Goal: Task Accomplishment & Management: Manage account settings

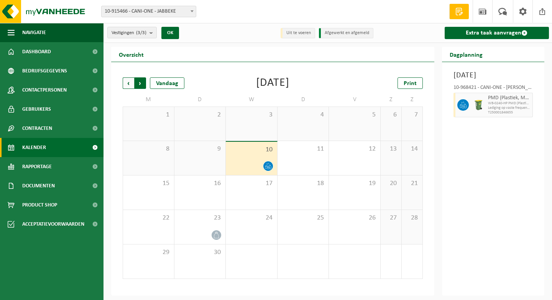
click at [128, 80] on span "Vorige" at bounding box center [128, 82] width 11 height 11
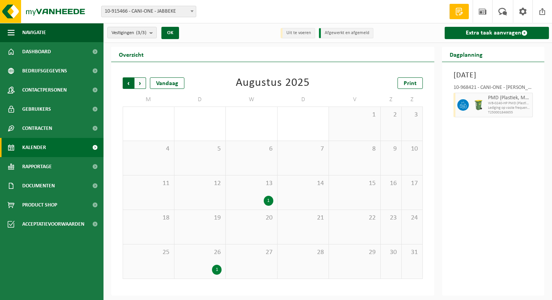
click at [139, 83] on span "Volgende" at bounding box center [139, 82] width 11 height 11
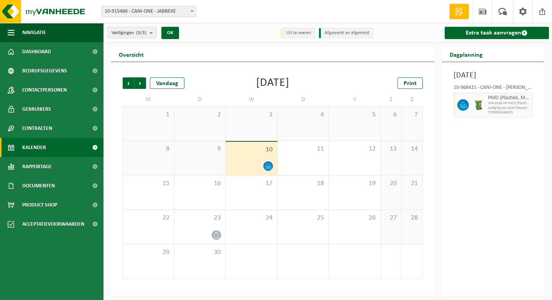
click at [139, 83] on span "Volgende" at bounding box center [139, 82] width 11 height 11
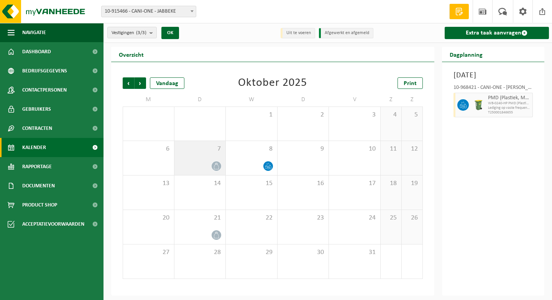
click at [196, 158] on div "7" at bounding box center [199, 158] width 51 height 34
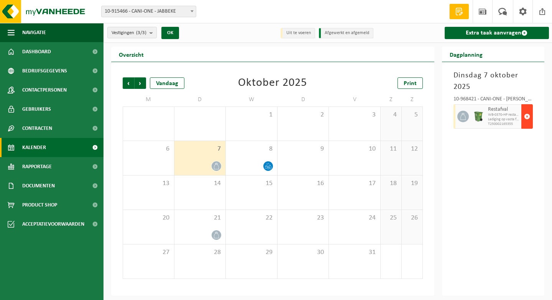
click at [525, 118] on span "button" at bounding box center [527, 116] width 6 height 15
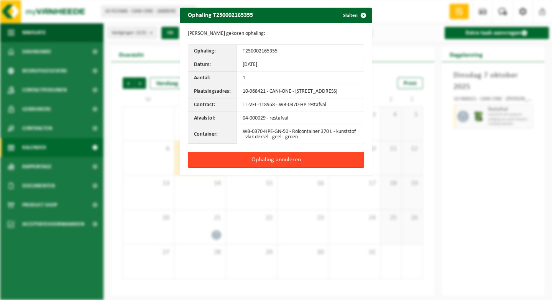
click at [313, 160] on button "Ophaling annuleren" at bounding box center [276, 160] width 176 height 16
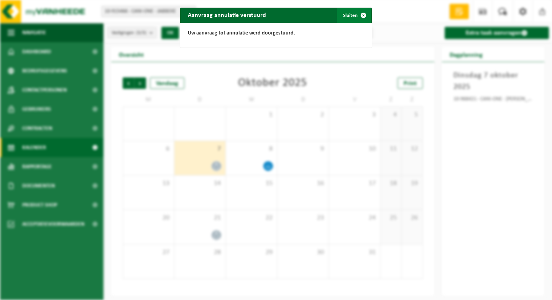
click at [362, 13] on span "button" at bounding box center [362, 15] width 15 height 15
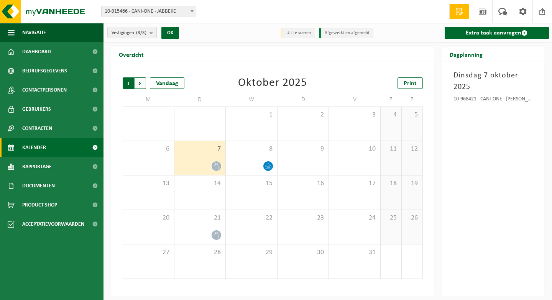
click at [141, 84] on span "Volgende" at bounding box center [139, 82] width 11 height 11
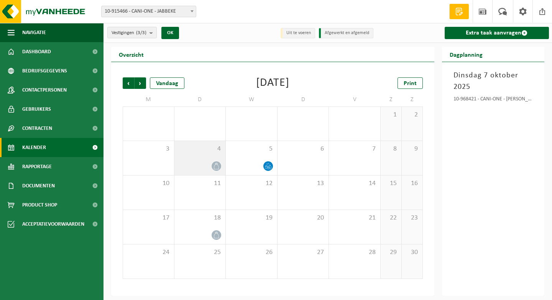
click at [210, 152] on span "4" at bounding box center [200, 149] width 44 height 8
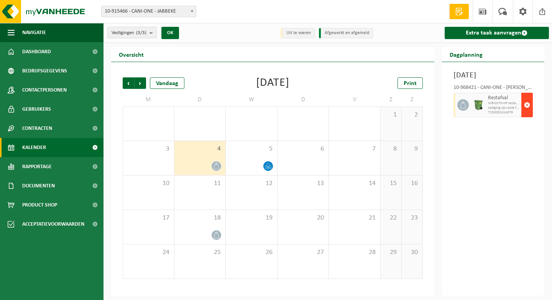
click at [527, 113] on span "button" at bounding box center [527, 104] width 6 height 15
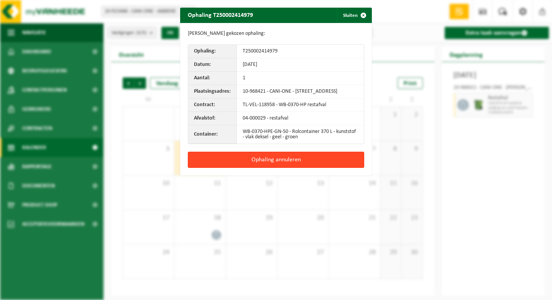
click at [291, 164] on button "Ophaling annuleren" at bounding box center [276, 160] width 176 height 16
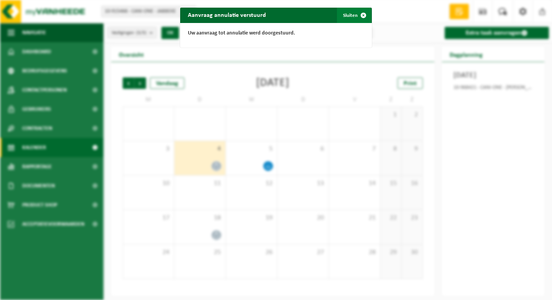
click at [360, 15] on span "button" at bounding box center [362, 15] width 15 height 15
